Goal: Information Seeking & Learning: Find specific page/section

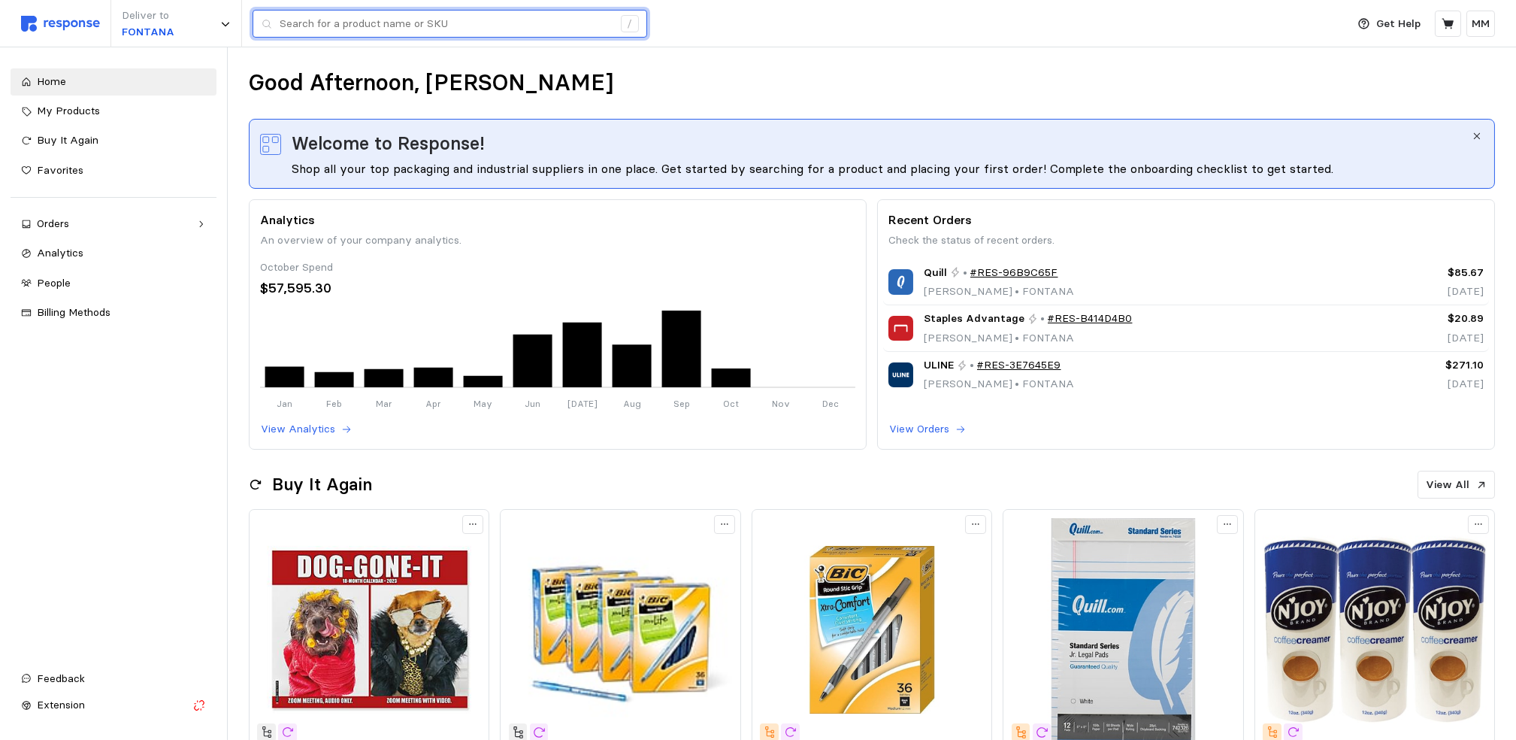
click at [356, 23] on input "text" at bounding box center [446, 24] width 333 height 27
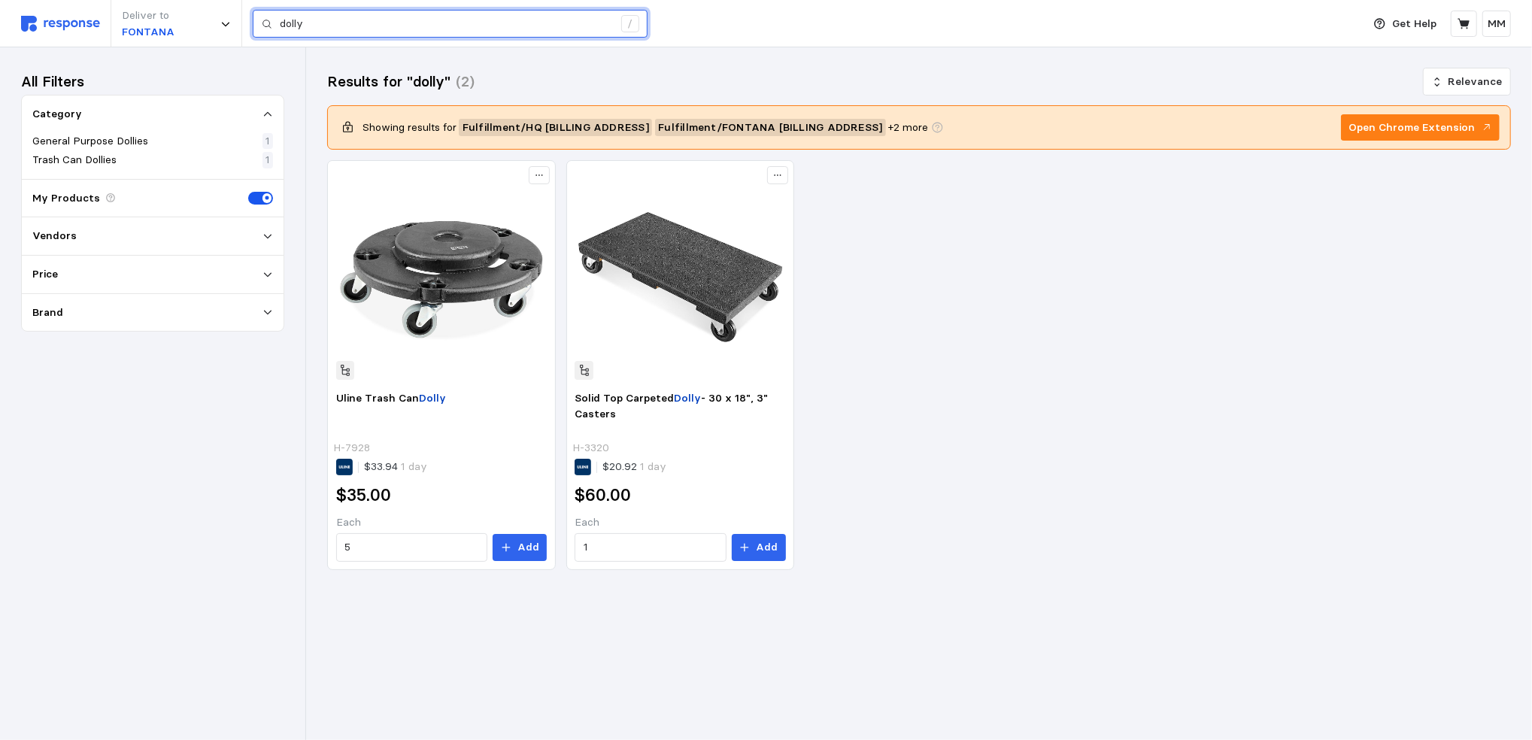
click at [407, 23] on input "dolly" at bounding box center [446, 24] width 333 height 27
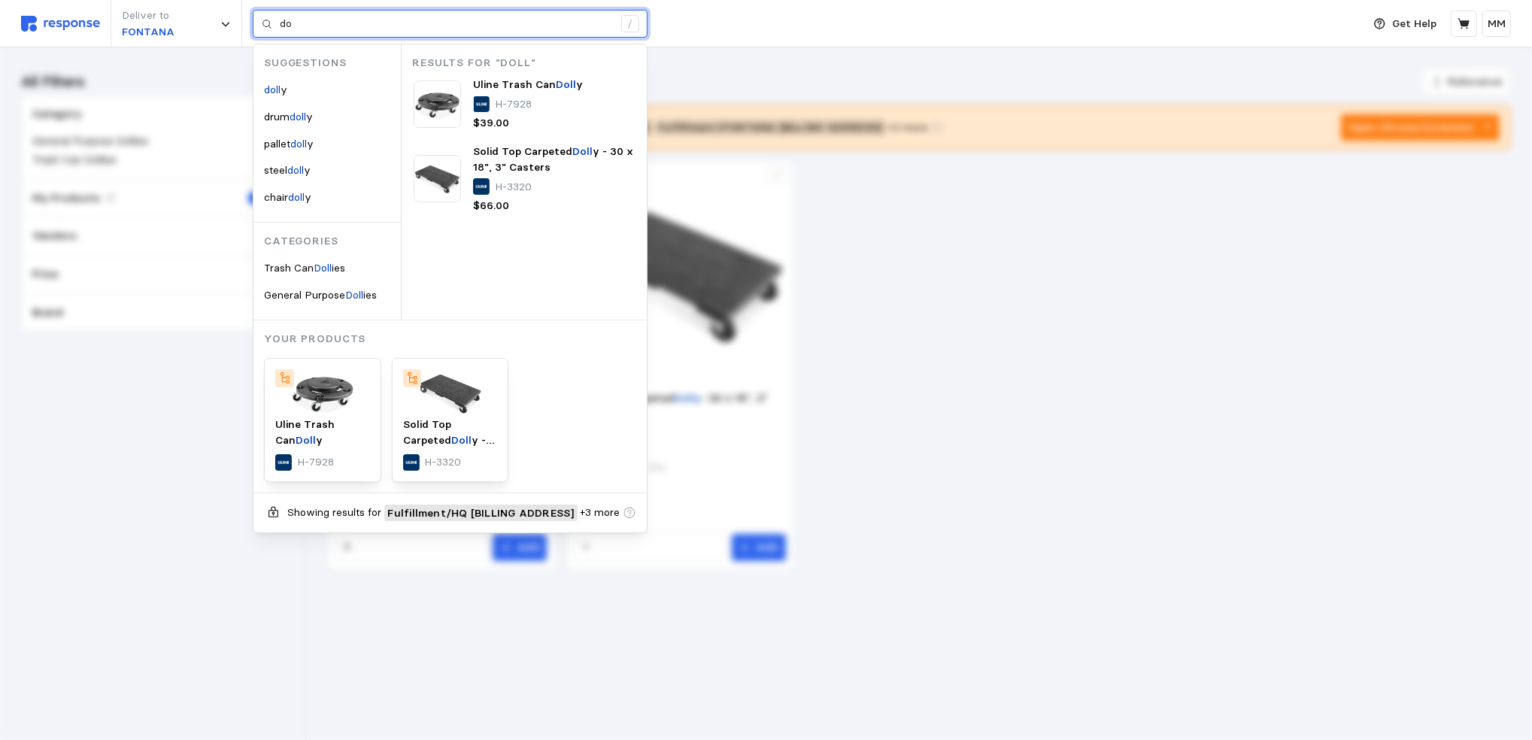
type input "d"
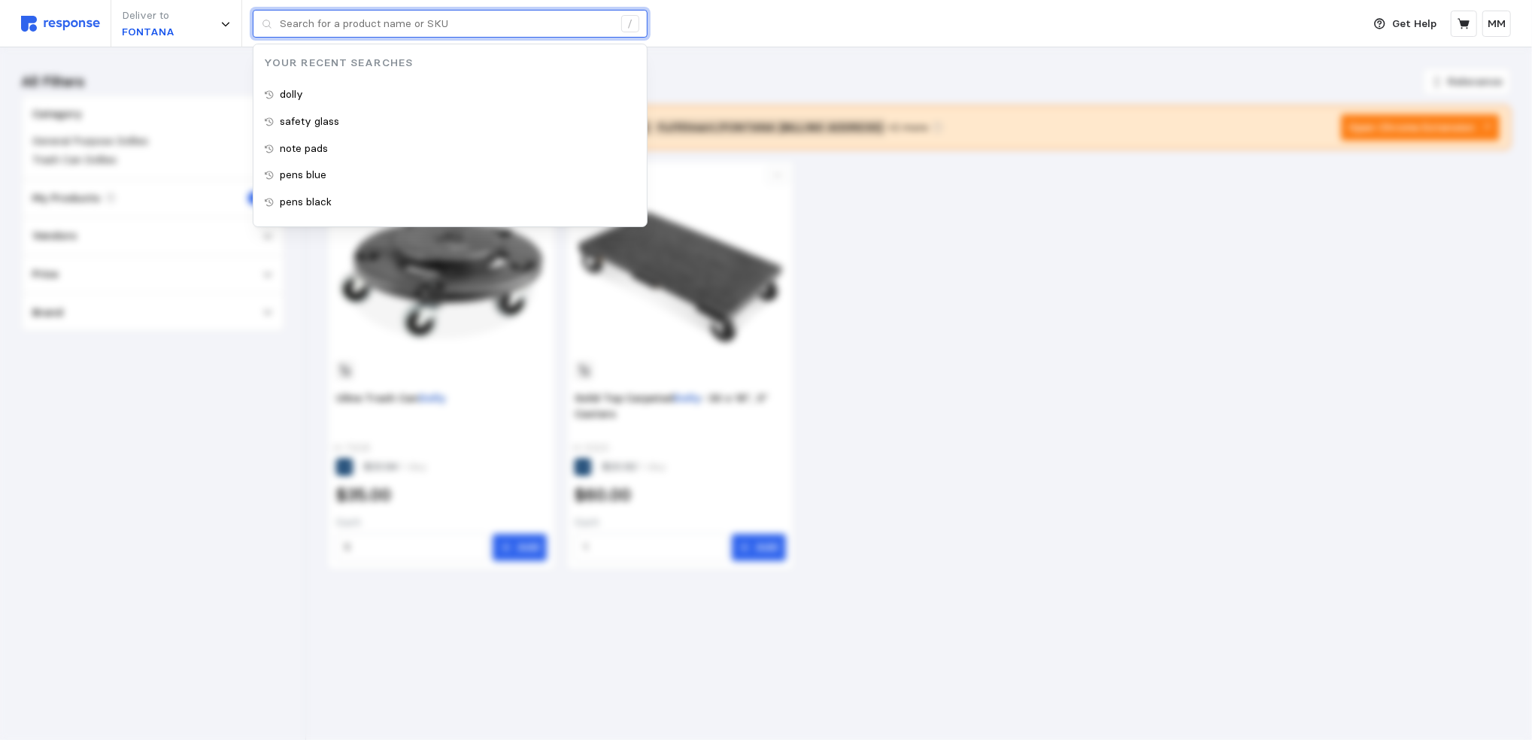
paste input "white-boards"
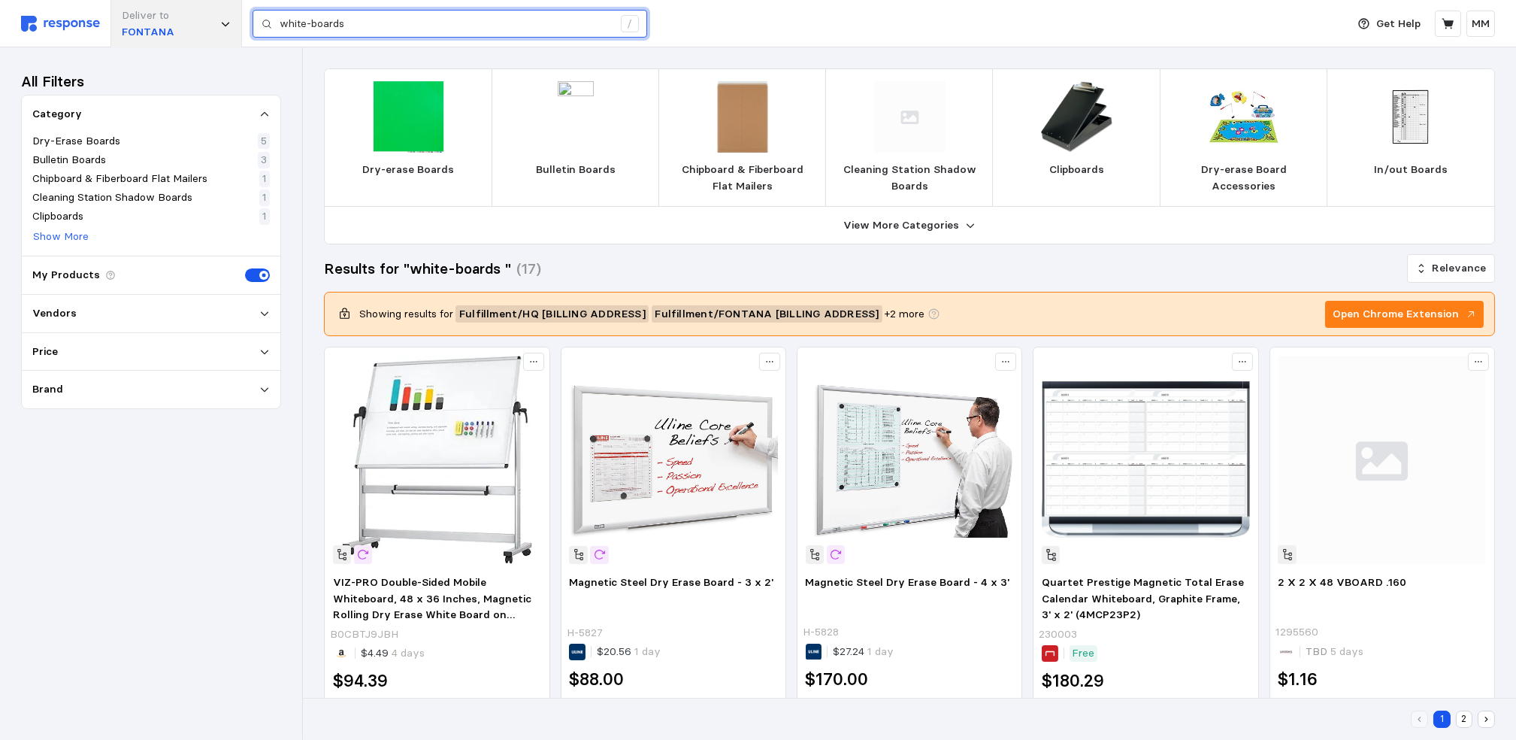
drag, startPoint x: 364, startPoint y: 24, endPoint x: 189, endPoint y: 26, distance: 175.2
click at [189, 26] on div "Deliver to FONTANA white-boards /" at bounding box center [680, 23] width 1318 height 47
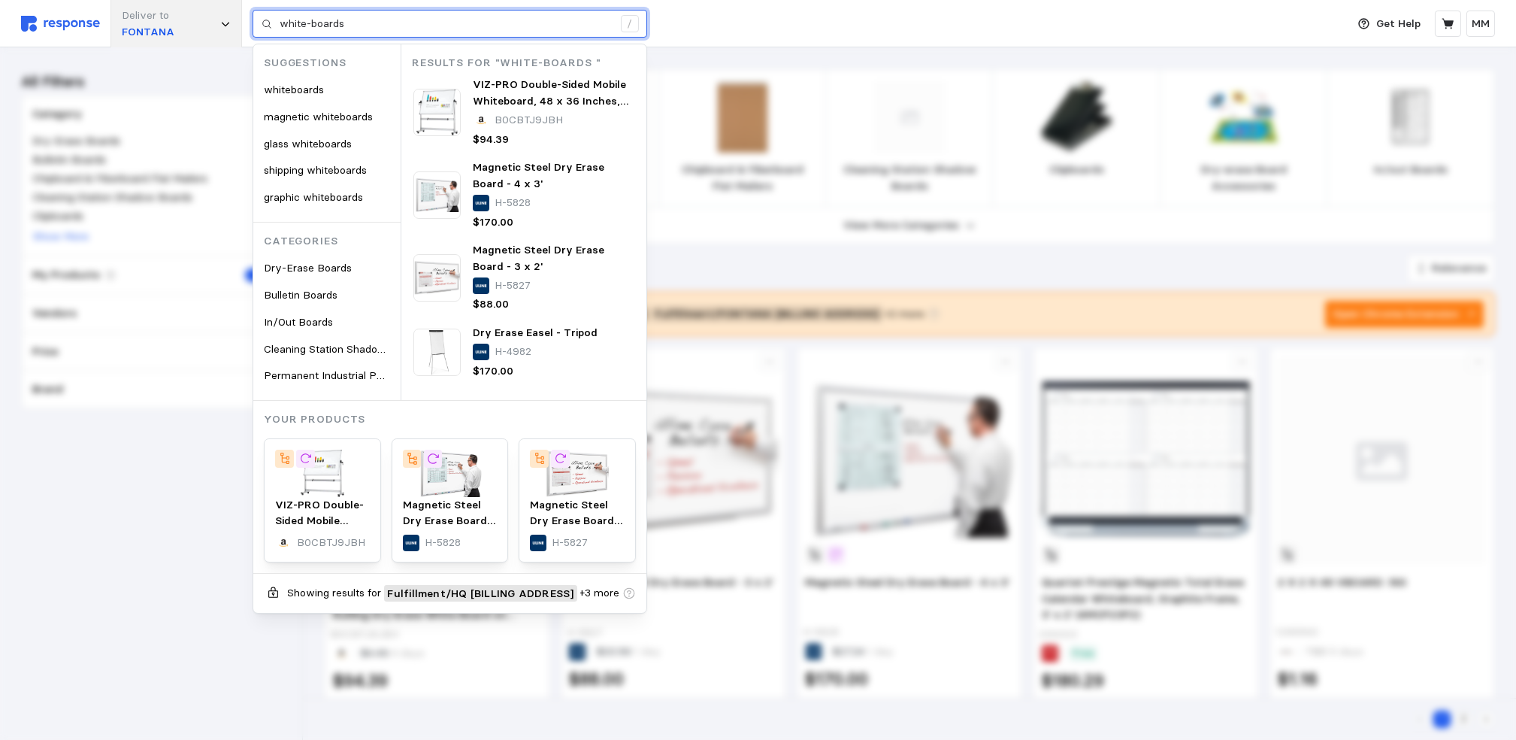
paste input "72”x48"
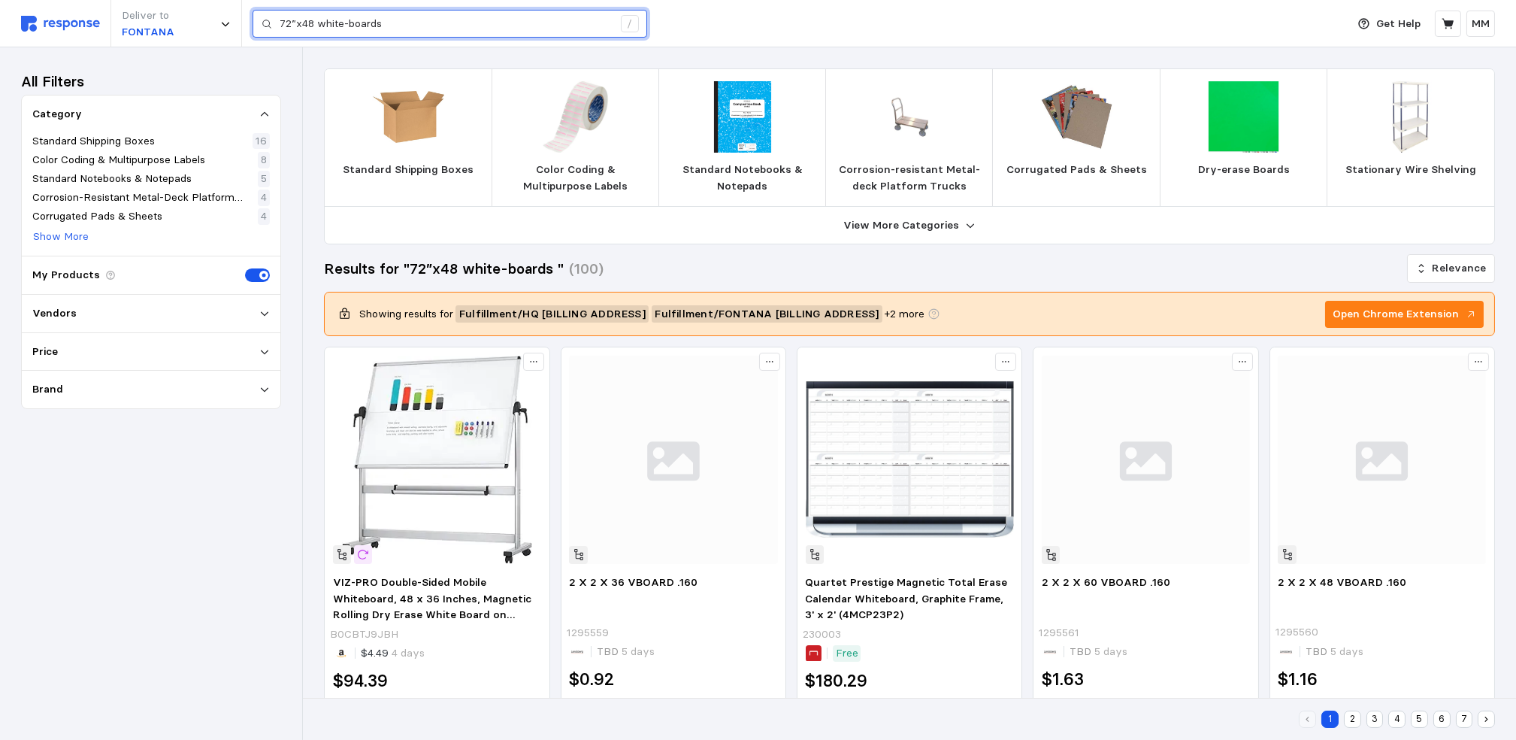
click at [318, 24] on input "72”x48 white-boards" at bounding box center [446, 24] width 333 height 27
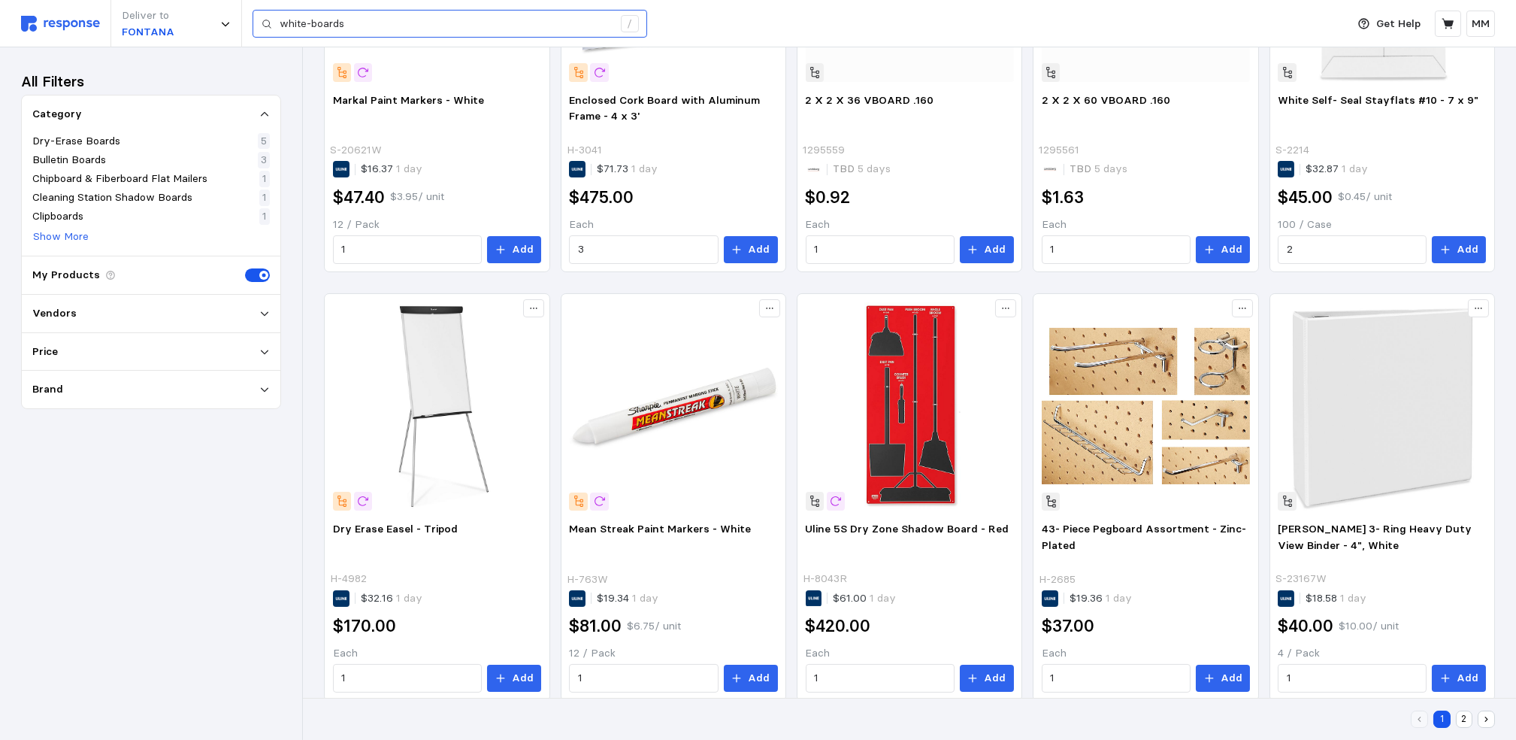
scroll to position [937, 0]
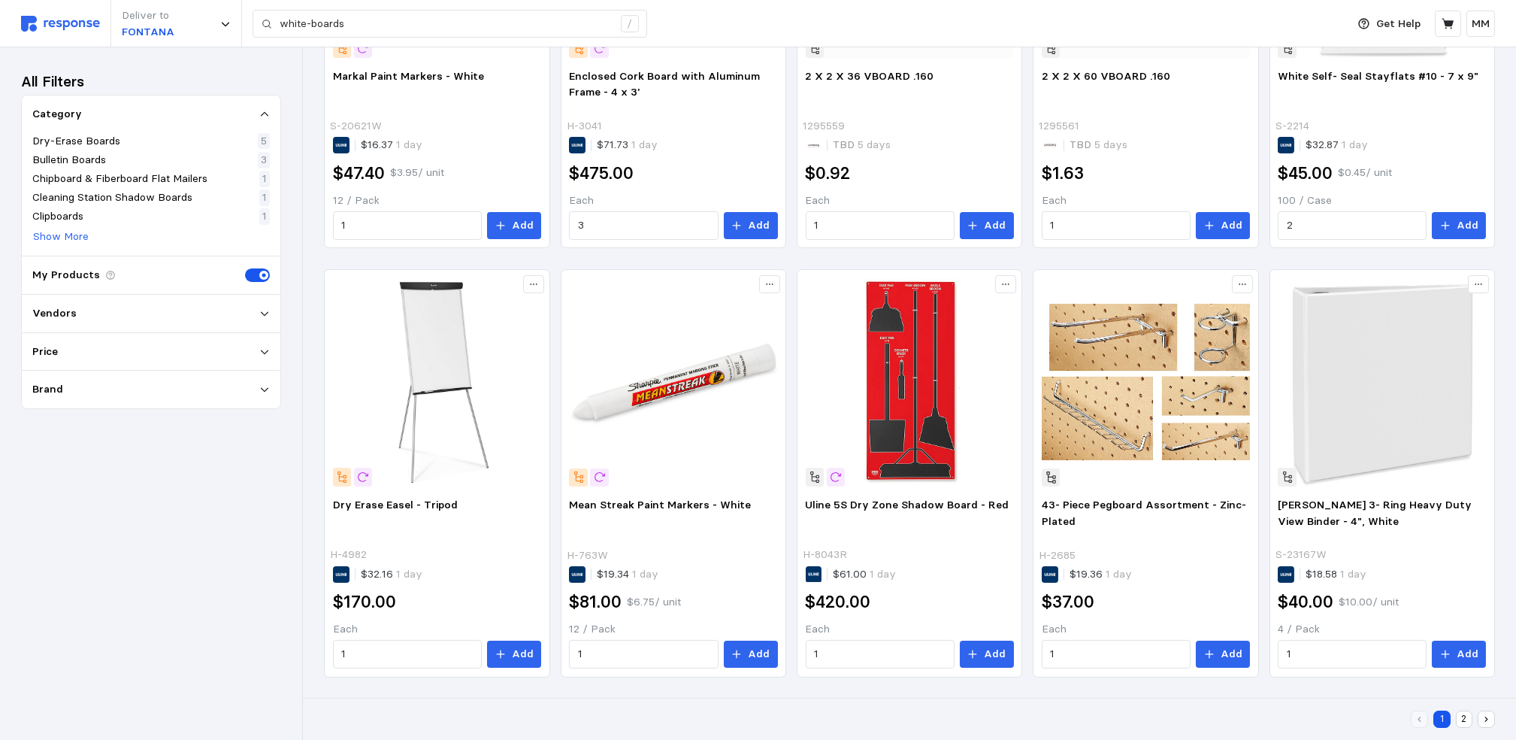
click at [1463, 718] on button "2" at bounding box center [1464, 719] width 17 height 17
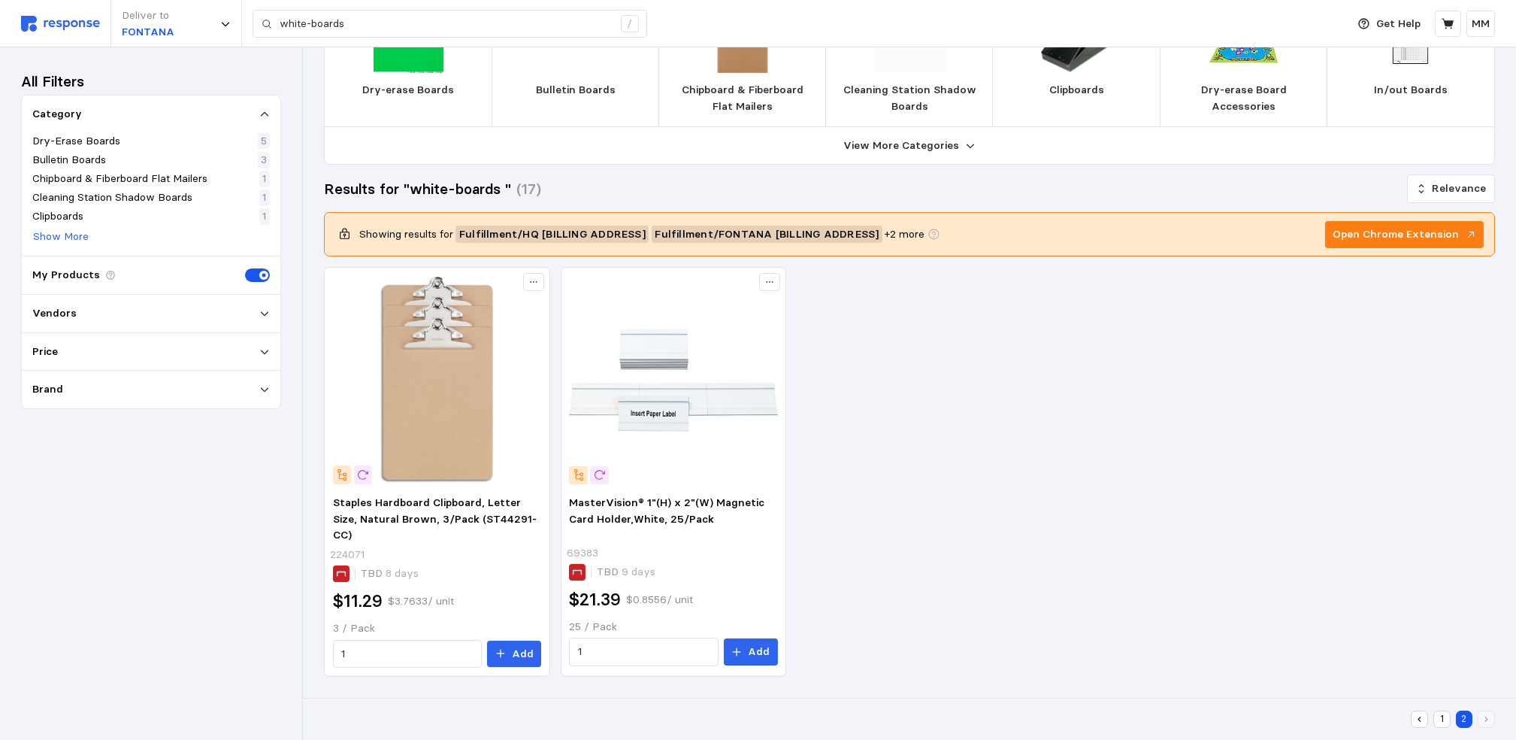
scroll to position [77, 0]
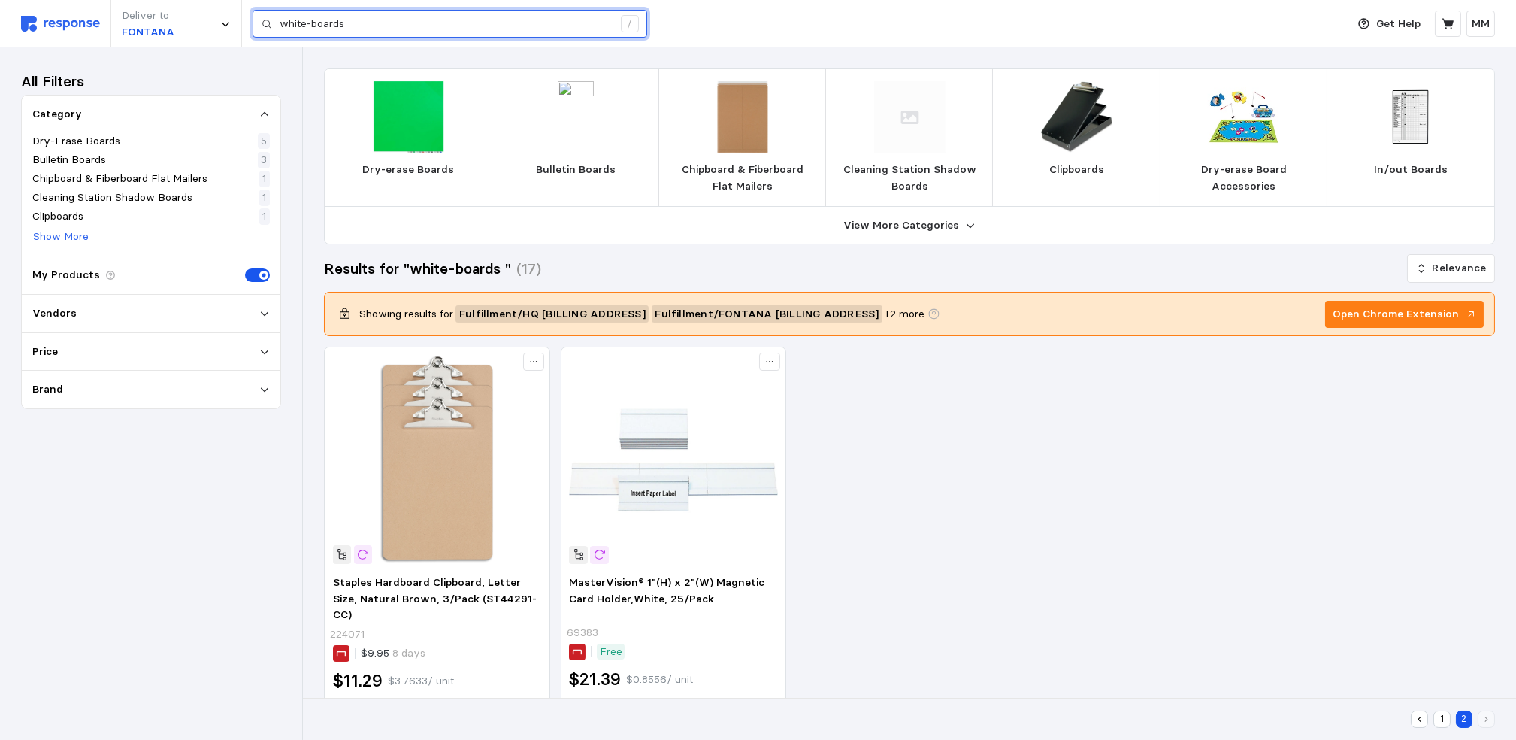
click at [421, 17] on input "white-boards" at bounding box center [446, 24] width 333 height 27
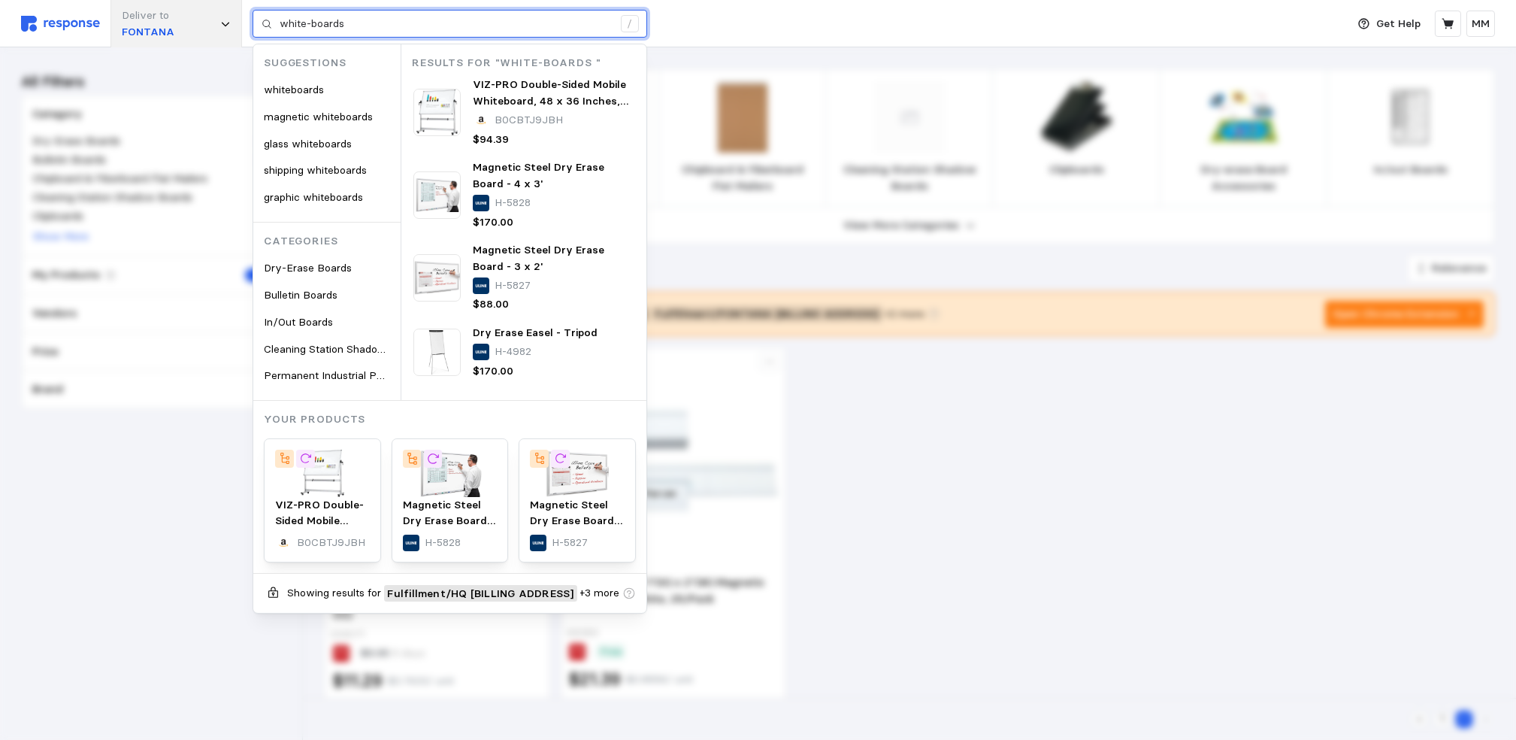
drag, startPoint x: 422, startPoint y: 17, endPoint x: 223, endPoint y: 19, distance: 199.3
click at [223, 19] on div "Deliver to FONTANA white-boards / Suggestions whiteboards magnetic whiteboards …" at bounding box center [680, 23] width 1318 height 47
paste input "72”x48"
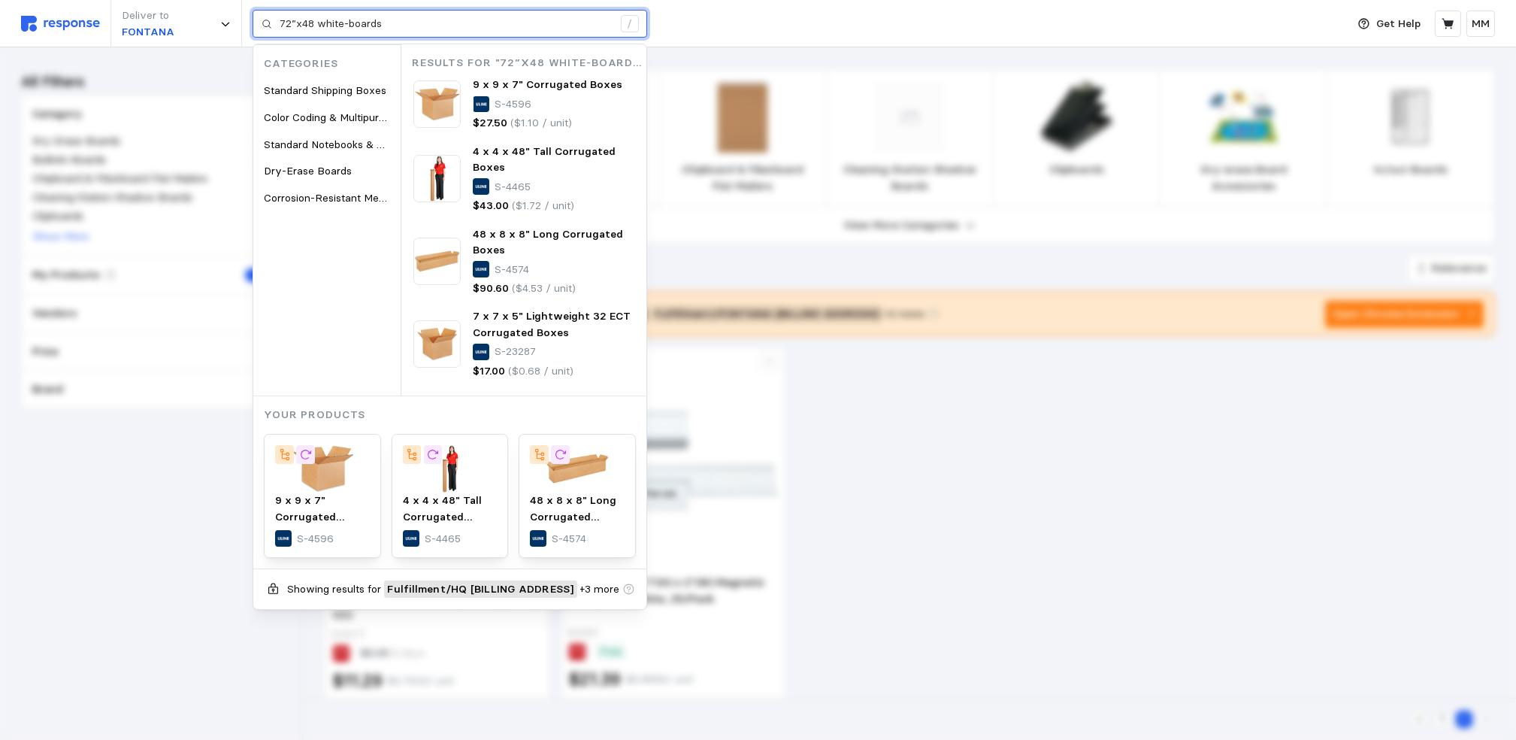
click at [310, 23] on input "72”x48 white-boards" at bounding box center [446, 24] width 333 height 27
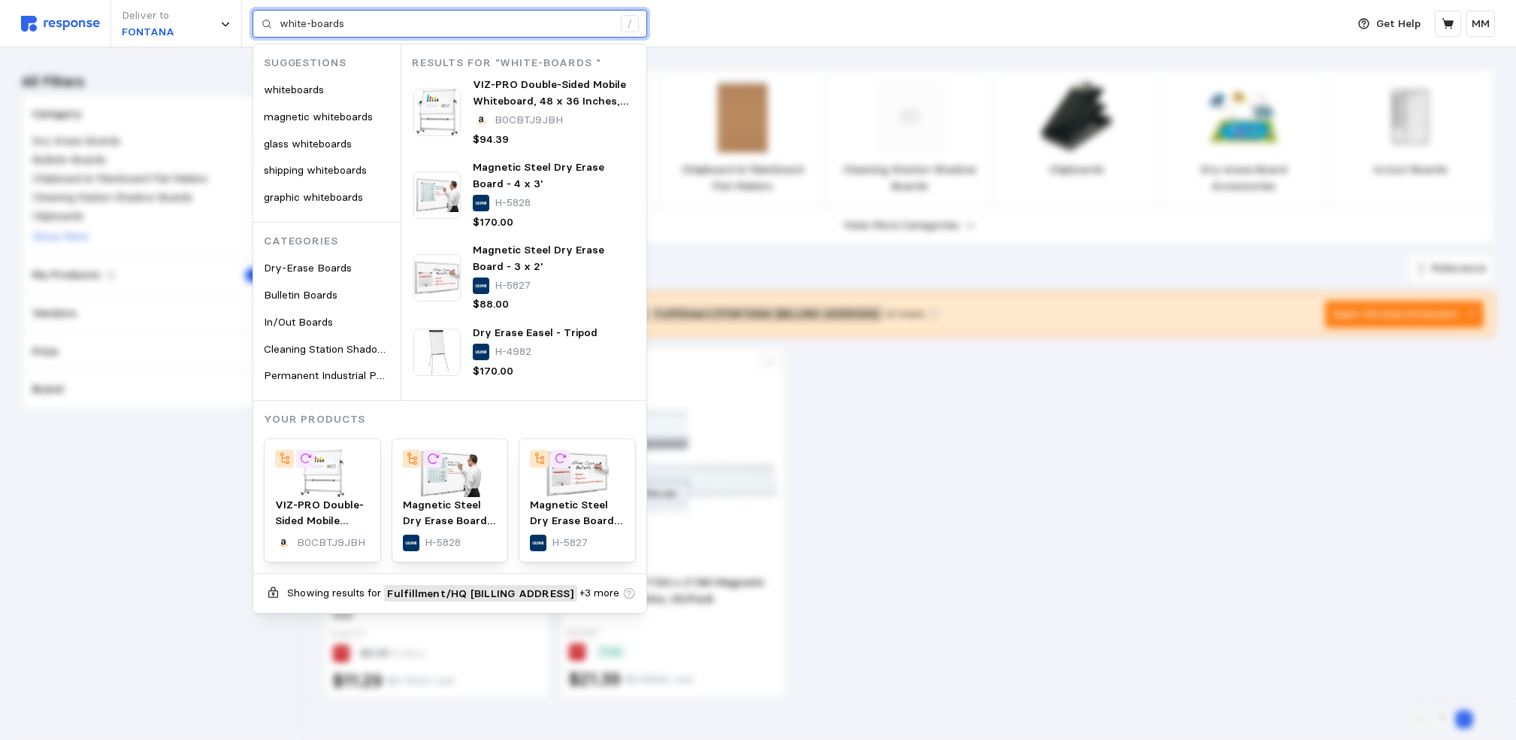
type input "white-boards"
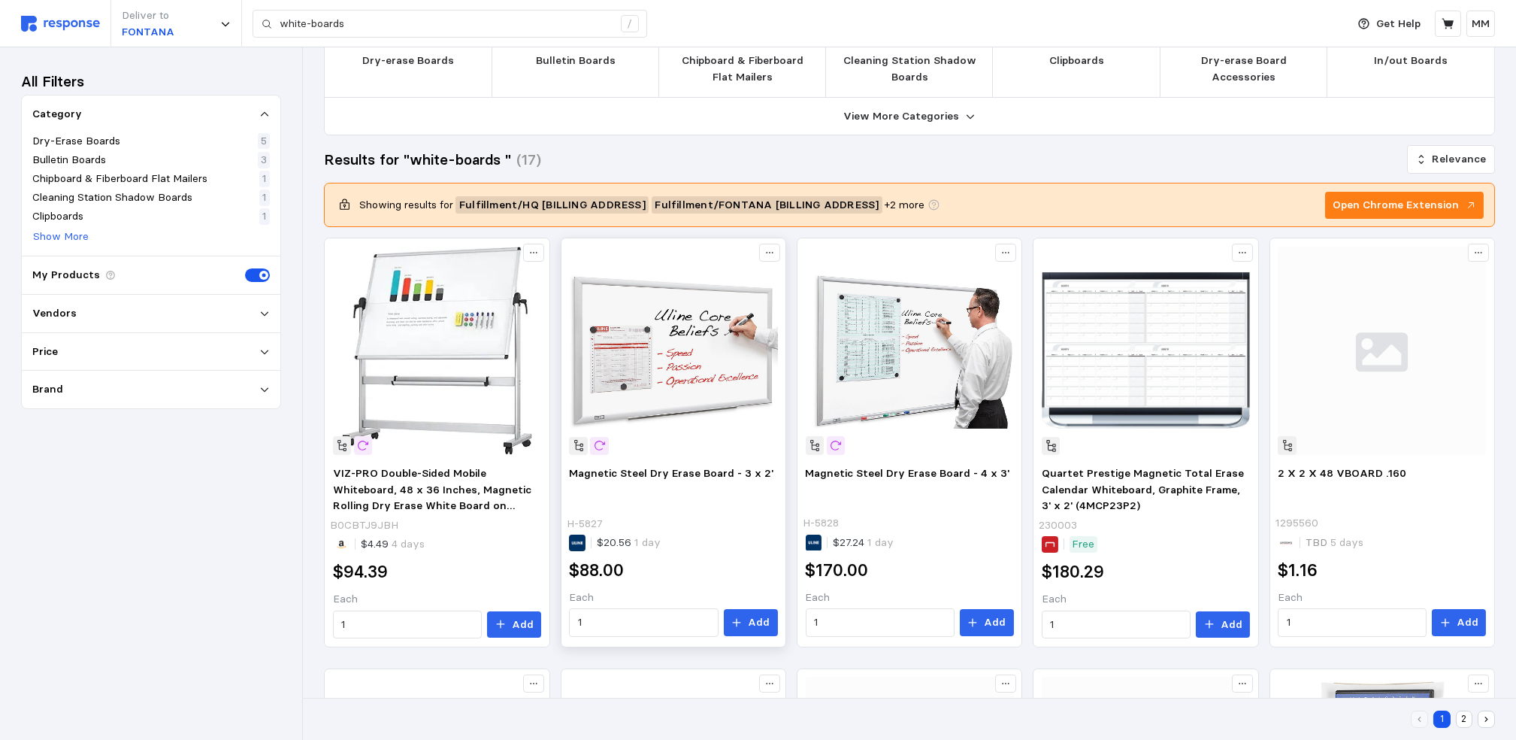
scroll to position [108, 0]
click at [263, 140] on p "5" at bounding box center [264, 141] width 6 height 17
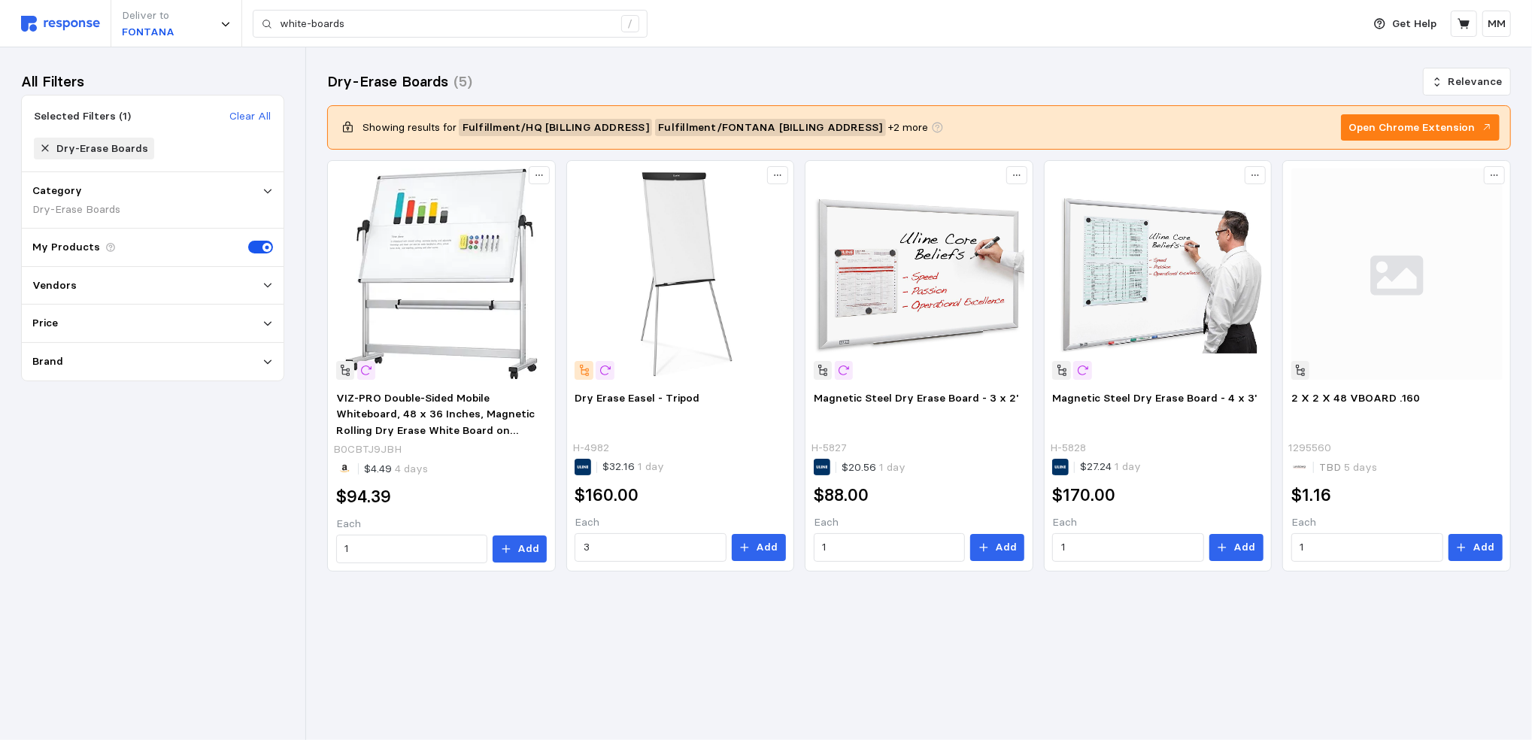
click at [44, 149] on icon at bounding box center [45, 148] width 11 height 11
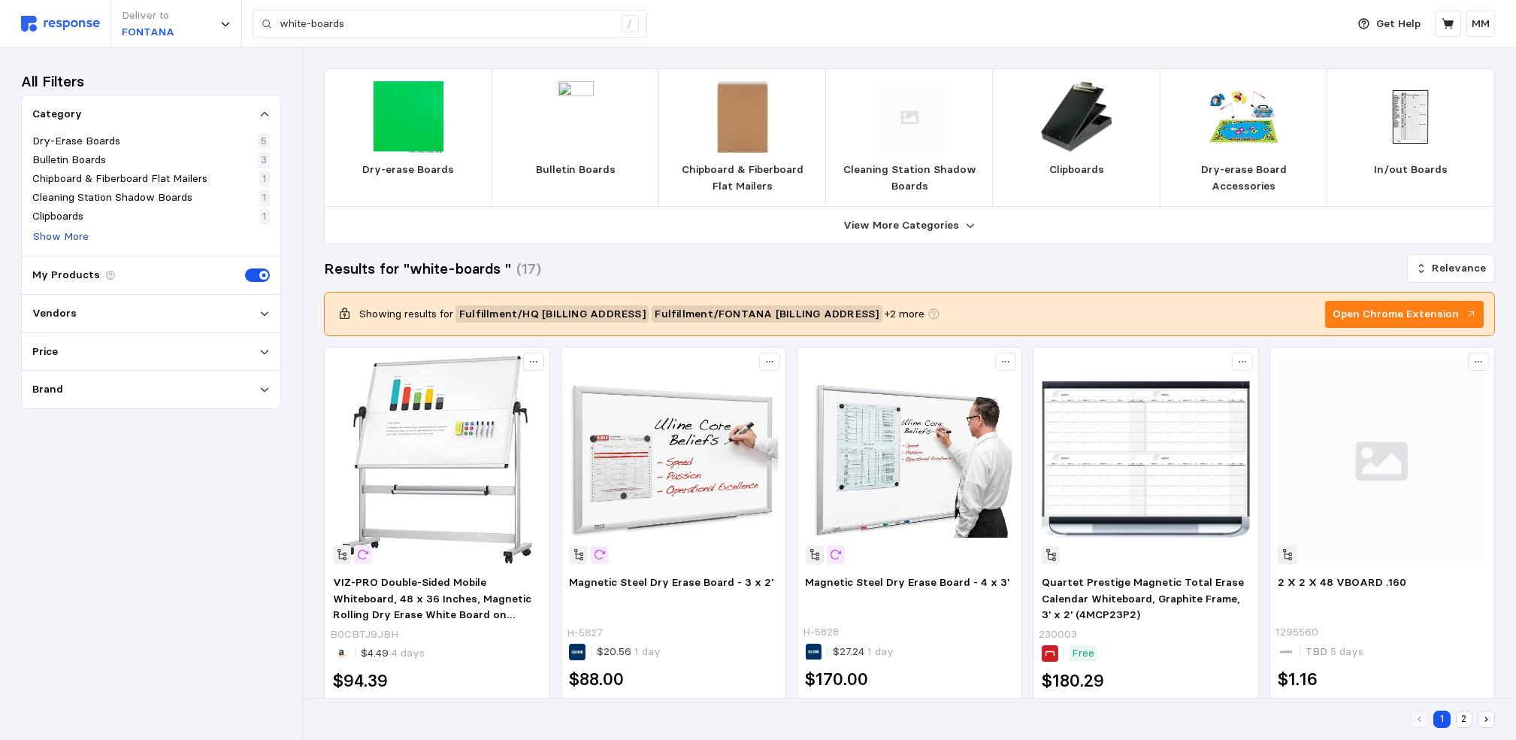
click at [70, 239] on p "Show More" at bounding box center [61, 237] width 56 height 17
